Goal: Task Accomplishment & Management: Use online tool/utility

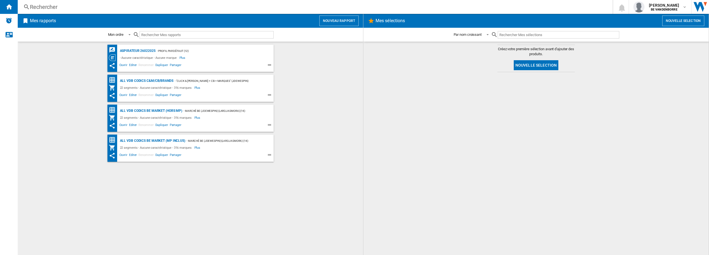
click at [24, 23] on ng-md-icon at bounding box center [25, 20] width 7 height 7
click at [339, 19] on button "Nouveau rapport" at bounding box center [339, 21] width 39 height 11
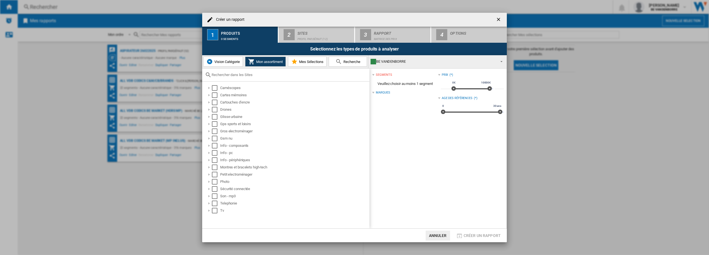
click at [219, 66] on button "Vision Catégorie" at bounding box center [223, 62] width 40 height 10
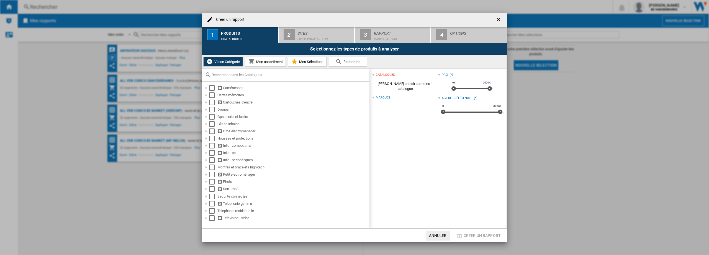
click at [241, 71] on div at bounding box center [285, 74] width 167 height 13
click at [243, 76] on input "text" at bounding box center [289, 75] width 155 height 4
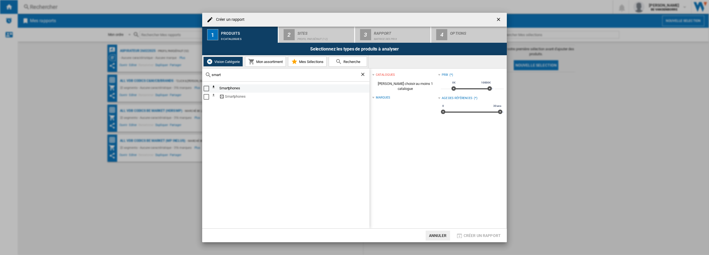
type input "smart"
click at [205, 89] on div "Select" at bounding box center [207, 89] width 6 height 6
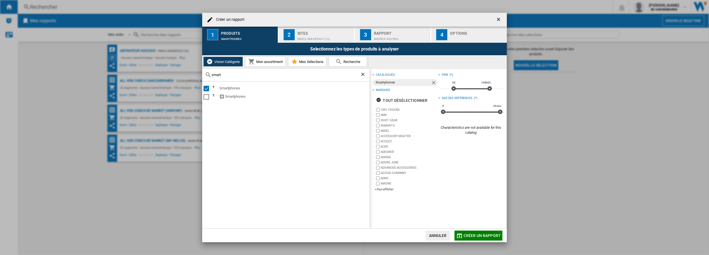
click at [325, 33] on div "Sites" at bounding box center [325, 32] width 55 height 6
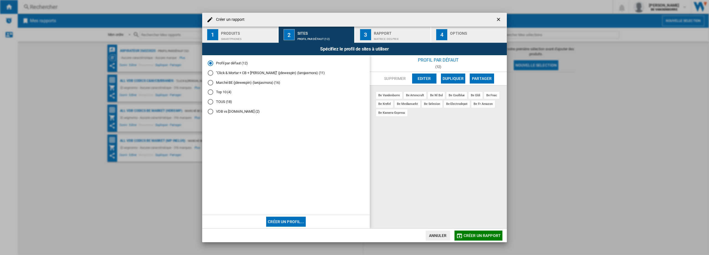
click at [479, 234] on span "Créer un rapport" at bounding box center [482, 235] width 37 height 4
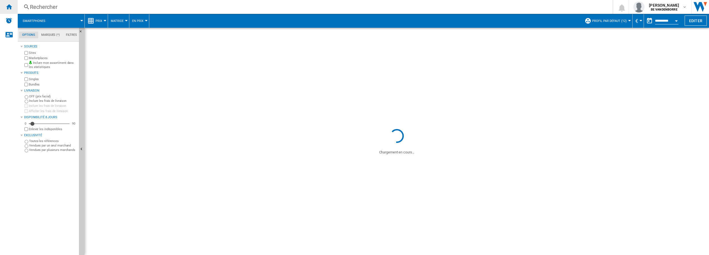
click at [4, 9] on div "Accueil" at bounding box center [9, 7] width 18 height 14
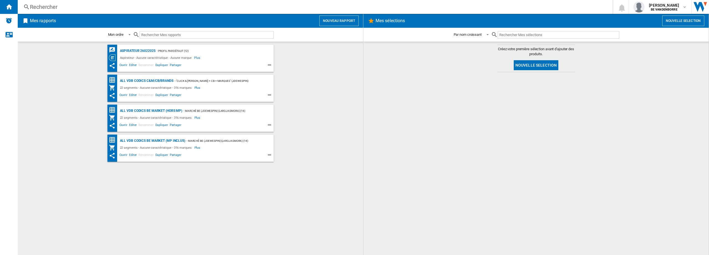
click at [49, 19] on h2 "Mes rapports" at bounding box center [43, 21] width 28 height 11
click at [325, 17] on button "Nouveau rapport" at bounding box center [339, 21] width 39 height 11
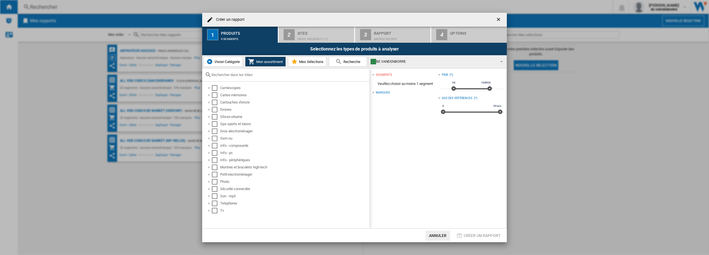
click at [232, 64] on span "Vision Catégorie" at bounding box center [226, 62] width 27 height 4
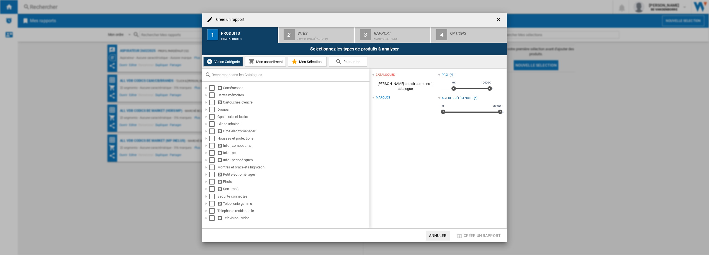
click at [237, 71] on div at bounding box center [285, 74] width 167 height 13
click at [238, 74] on input "text" at bounding box center [289, 75] width 155 height 4
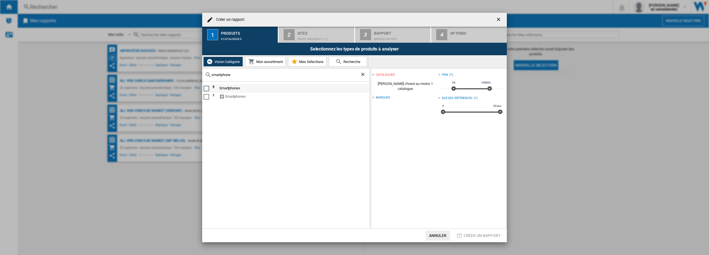
type input "smartphone"
click at [208, 89] on div "Select" at bounding box center [207, 89] width 6 height 6
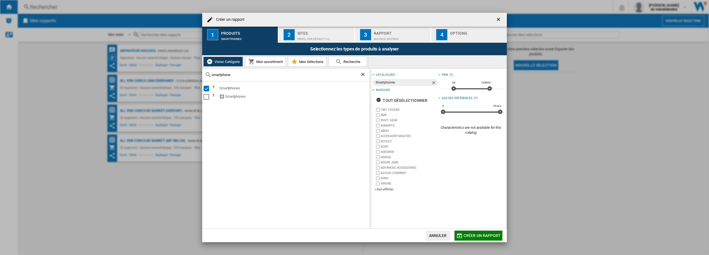
click at [322, 37] on div "Profil par défaut (12)" at bounding box center [325, 38] width 55 height 6
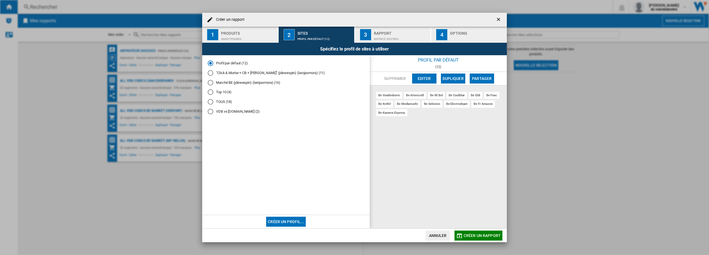
click at [381, 42] on button "3 Rapport Matrice des prix" at bounding box center [393, 35] width 76 height 16
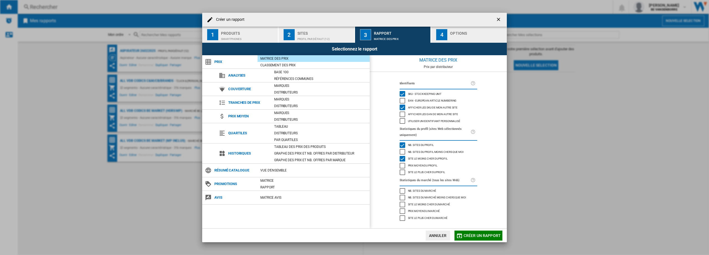
click at [296, 30] on button "2 Sites Profil par défaut (12)" at bounding box center [317, 35] width 76 height 16
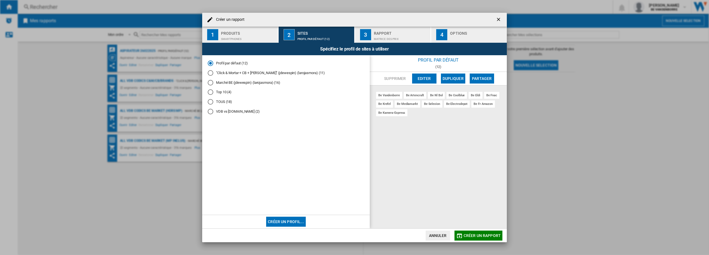
click at [407, 37] on div "Matrice des prix" at bounding box center [401, 38] width 55 height 6
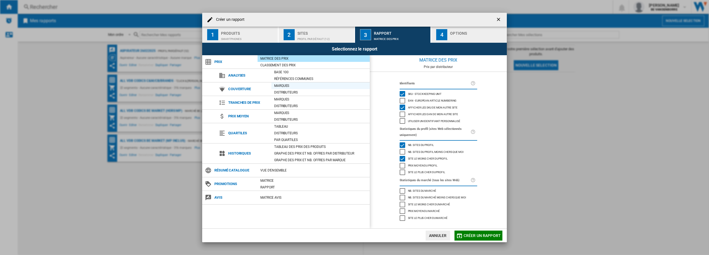
click at [293, 85] on div "Marques" at bounding box center [321, 86] width 98 height 6
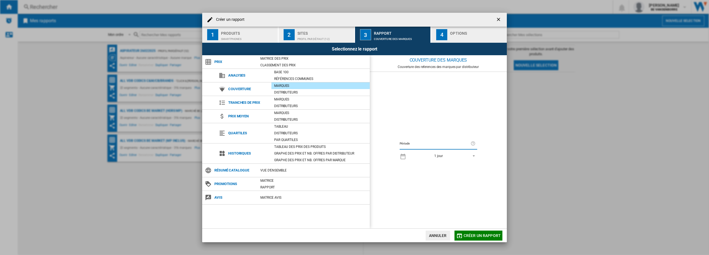
click at [461, 35] on div "button" at bounding box center [477, 38] width 55 height 6
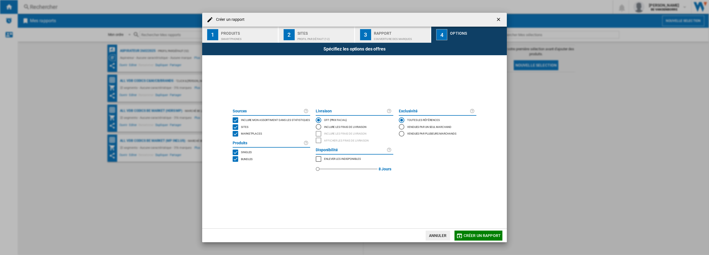
click at [246, 135] on span "Marketplaces" at bounding box center [251, 133] width 21 height 4
click at [243, 159] on span "Bundles" at bounding box center [247, 159] width 12 height 4
click at [474, 233] on span "Créer un rapport" at bounding box center [482, 235] width 37 height 4
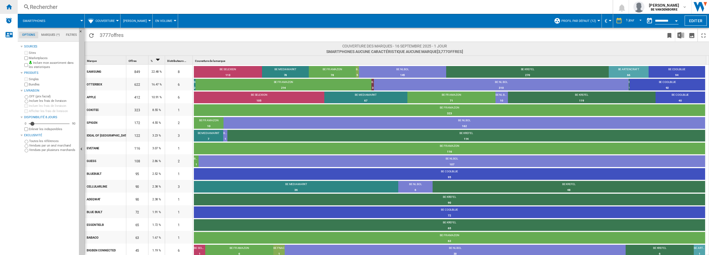
click at [9, 7] on ng-md-icon "Accueil" at bounding box center [9, 6] width 7 height 7
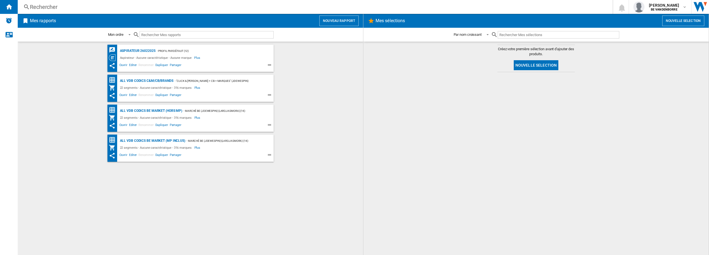
click at [338, 17] on button "Nouveau rapport" at bounding box center [339, 21] width 39 height 11
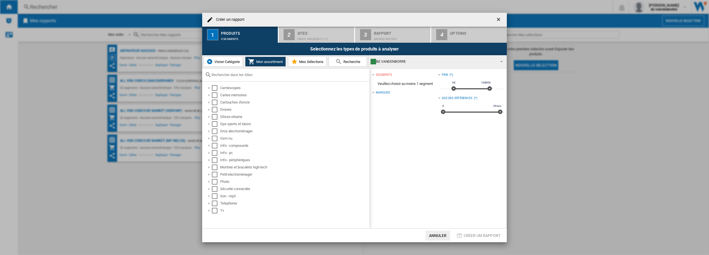
click at [223, 61] on span "Vision Catégorie" at bounding box center [226, 62] width 27 height 4
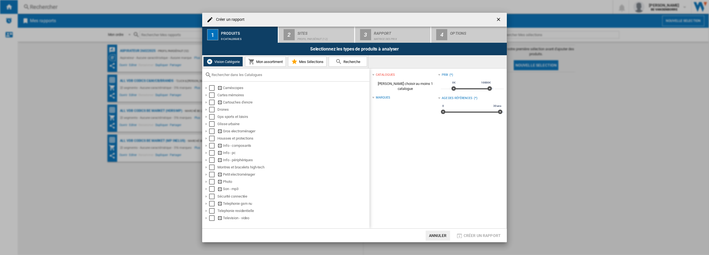
click at [237, 72] on div at bounding box center [285, 74] width 167 height 13
click at [237, 74] on input "text" at bounding box center [289, 75] width 155 height 4
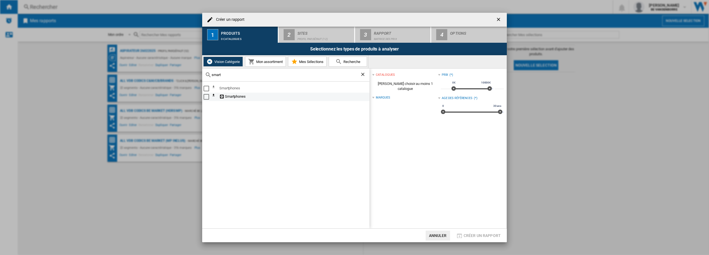
type input "smart"
click at [207, 97] on div "Select" at bounding box center [207, 97] width 6 height 6
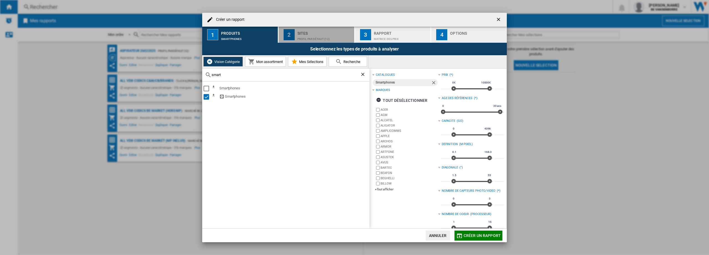
click at [325, 32] on div "Sites" at bounding box center [325, 32] width 55 height 6
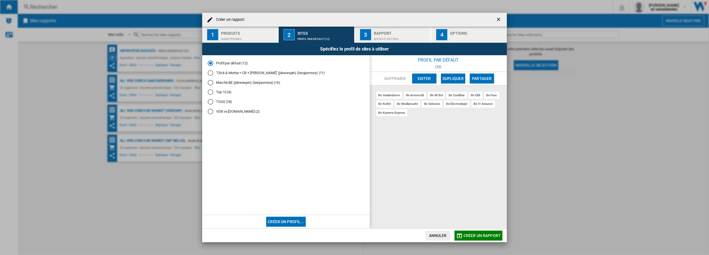
click at [380, 35] on div "Matrice des prix" at bounding box center [401, 38] width 55 height 6
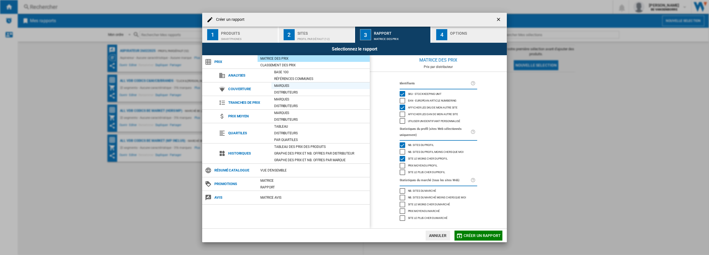
click at [286, 85] on div "Marques" at bounding box center [321, 86] width 98 height 6
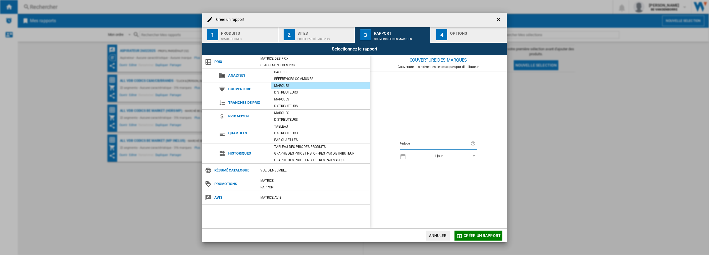
click at [461, 32] on div "Options" at bounding box center [477, 32] width 55 height 6
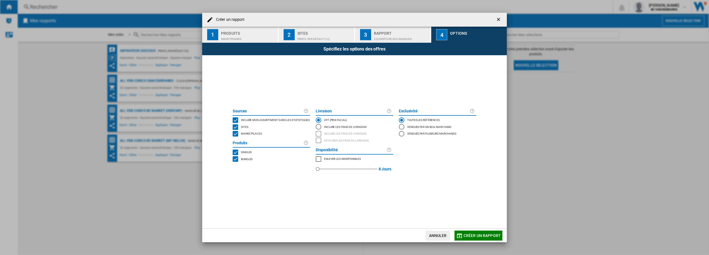
click at [245, 159] on span "Bundles" at bounding box center [247, 159] width 12 height 4
click at [251, 132] on span "Marketplaces" at bounding box center [251, 133] width 21 height 4
click at [474, 233] on span "Créer un rapport" at bounding box center [482, 235] width 37 height 4
